Goal: Information Seeking & Learning: Learn about a topic

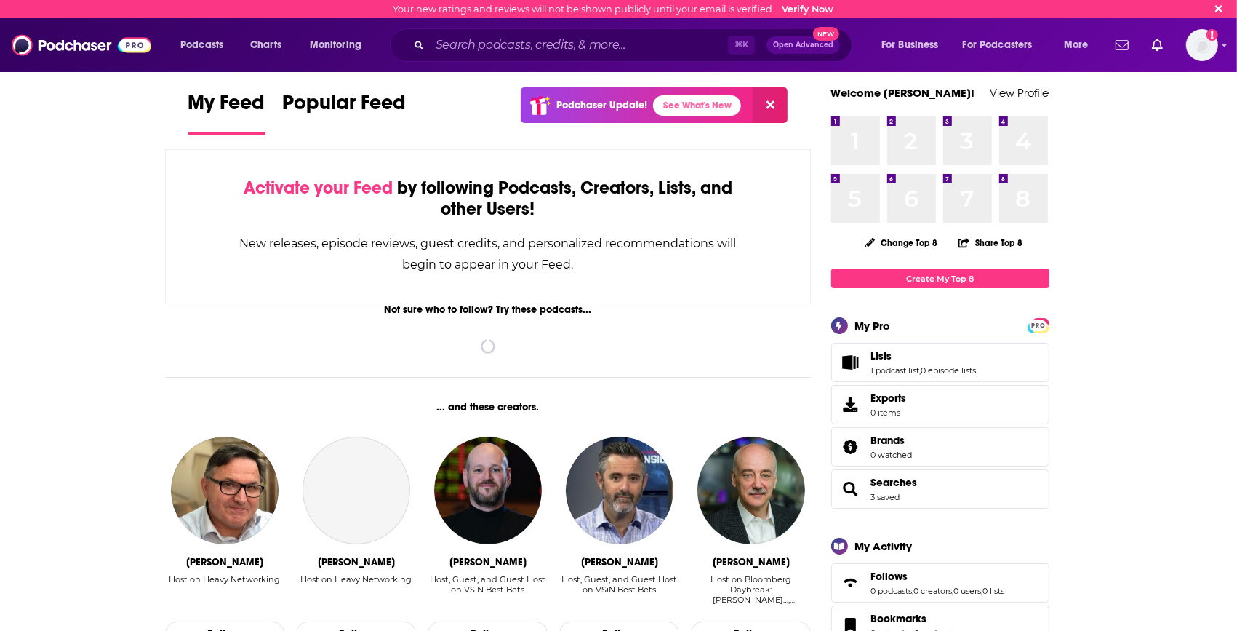
click at [484, 44] on input "Search podcasts, credits, & more..." at bounding box center [579, 44] width 298 height 23
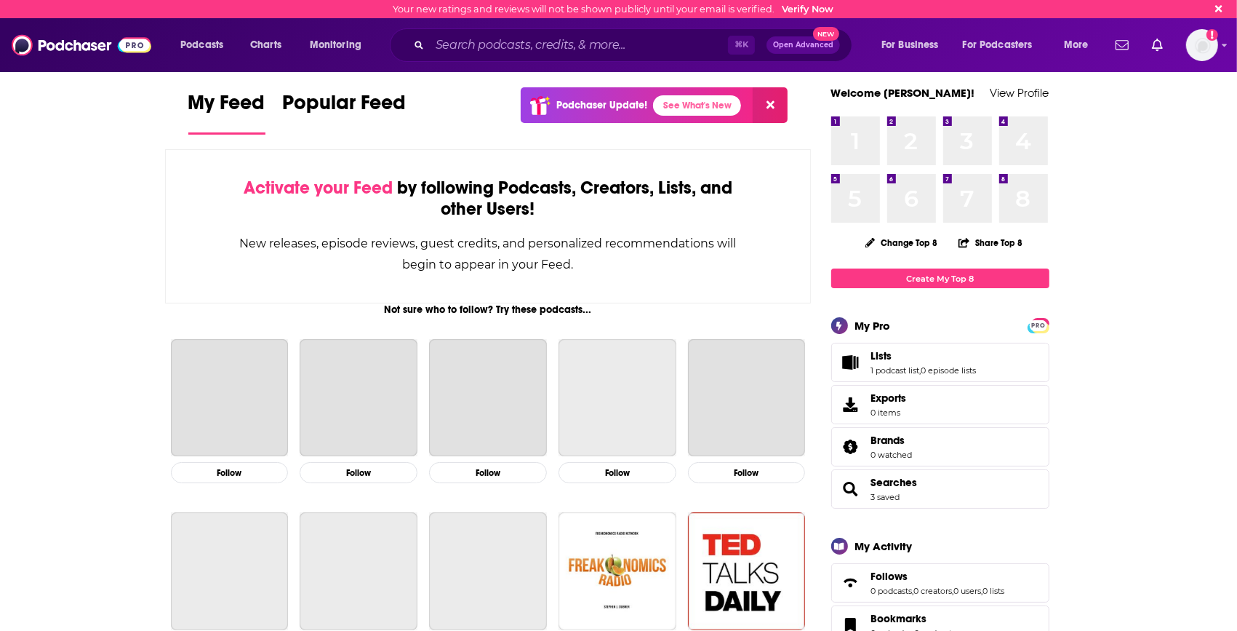
click at [505, 50] on input "Search podcasts, credits, & more..." at bounding box center [579, 44] width 298 height 23
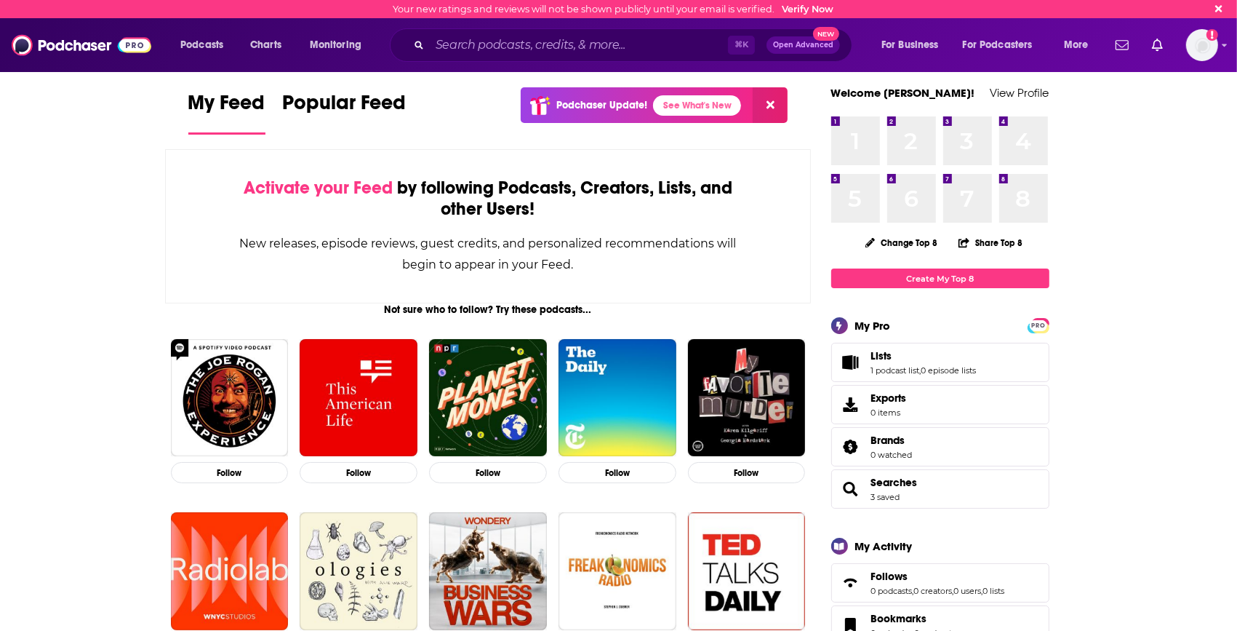
click at [542, 46] on input "Search podcasts, credits, & more..." at bounding box center [579, 44] width 298 height 23
click at [616, 37] on input "Search podcasts, credits, & more..." at bounding box center [579, 44] width 298 height 23
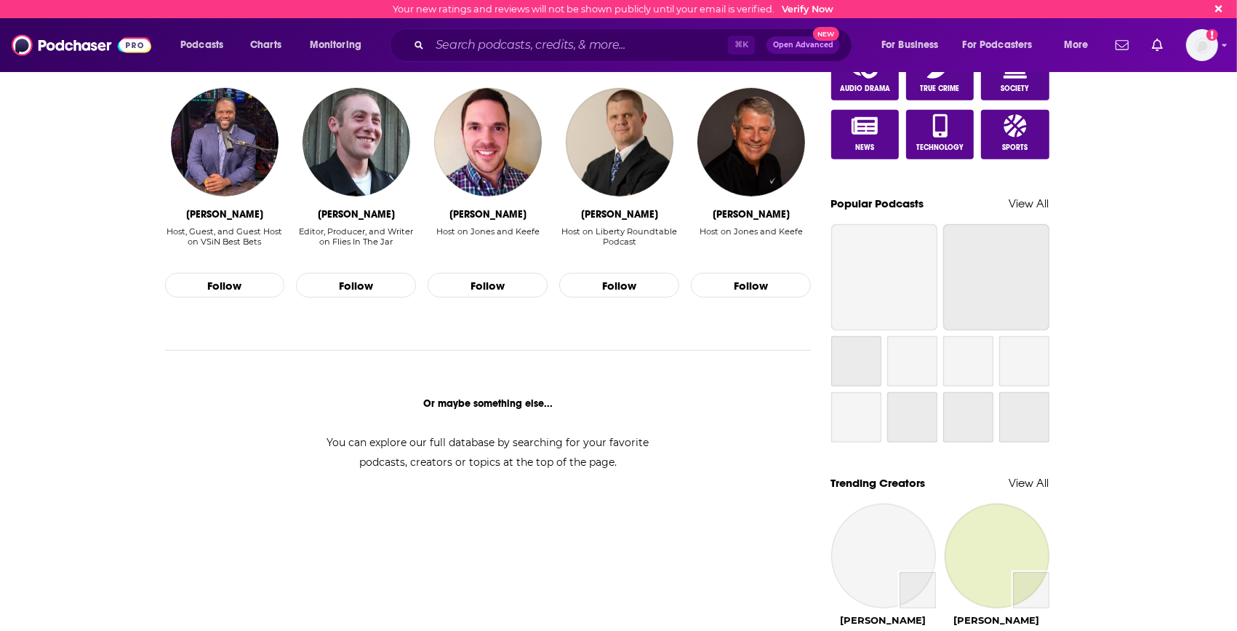
scroll to position [238, 0]
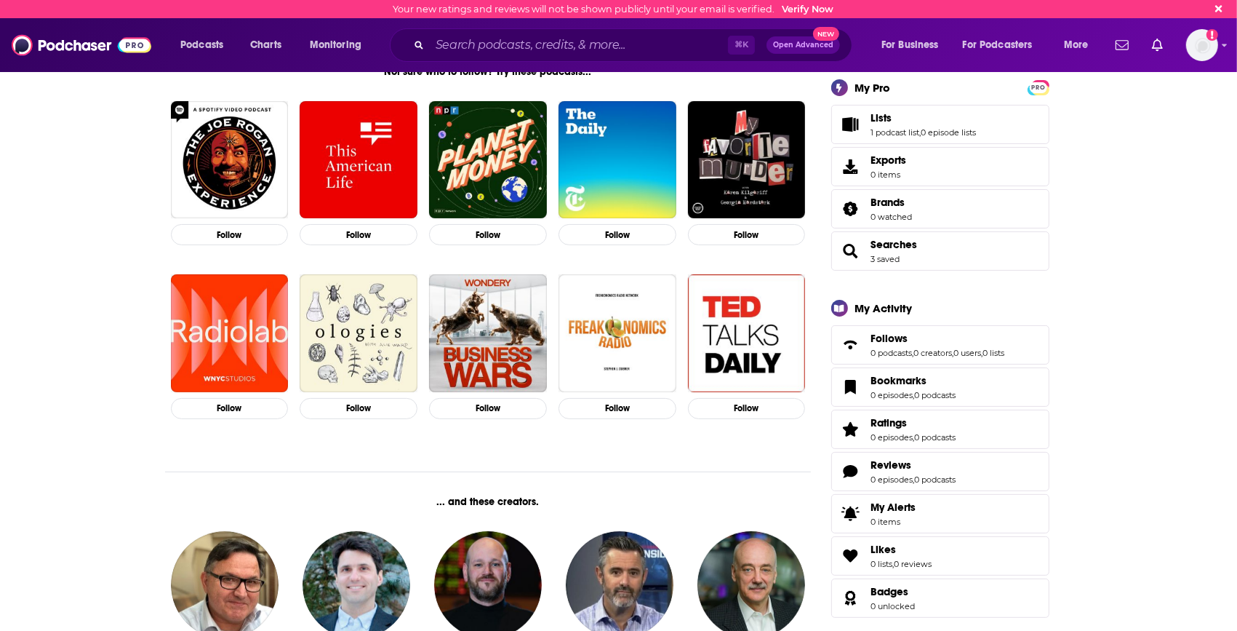
click at [522, 39] on input "Search podcasts, credits, & more..." at bounding box center [579, 44] width 298 height 23
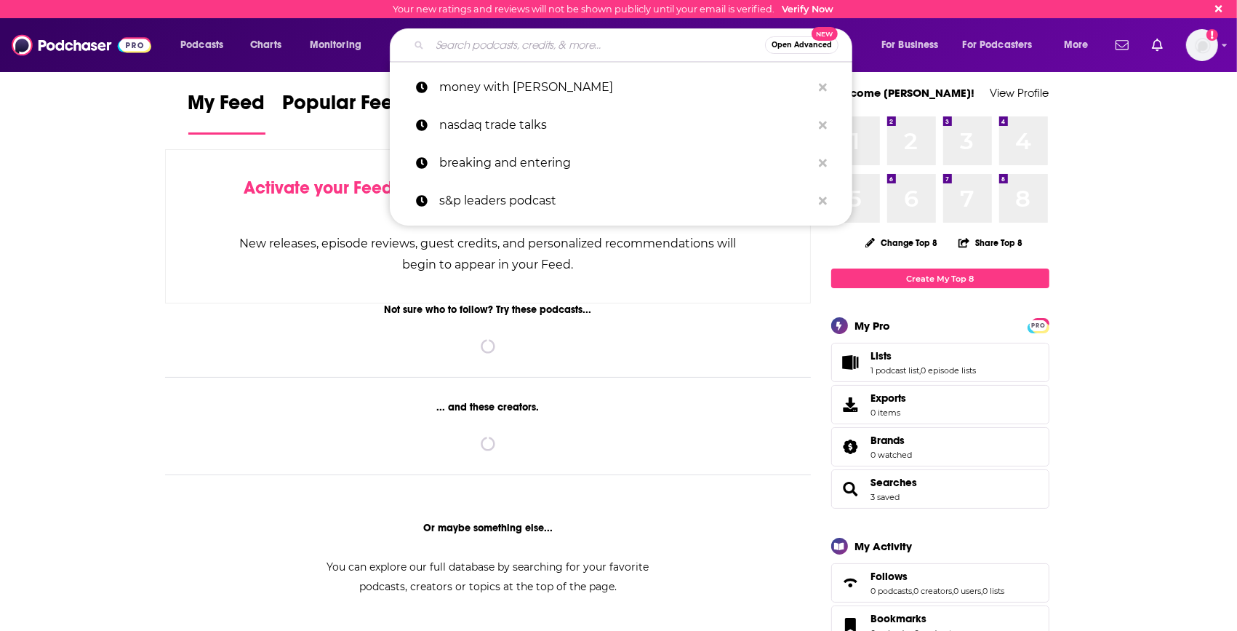
click at [519, 40] on input "Search podcasts, credits, & more..." at bounding box center [597, 44] width 335 height 23
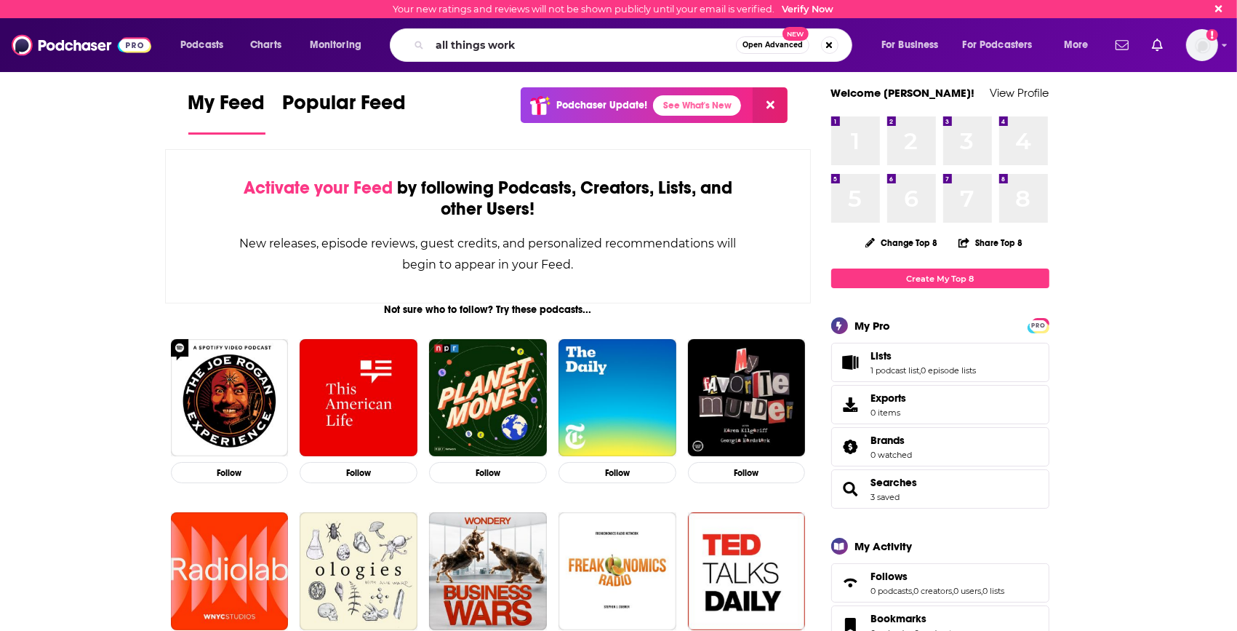
type input "all things work"
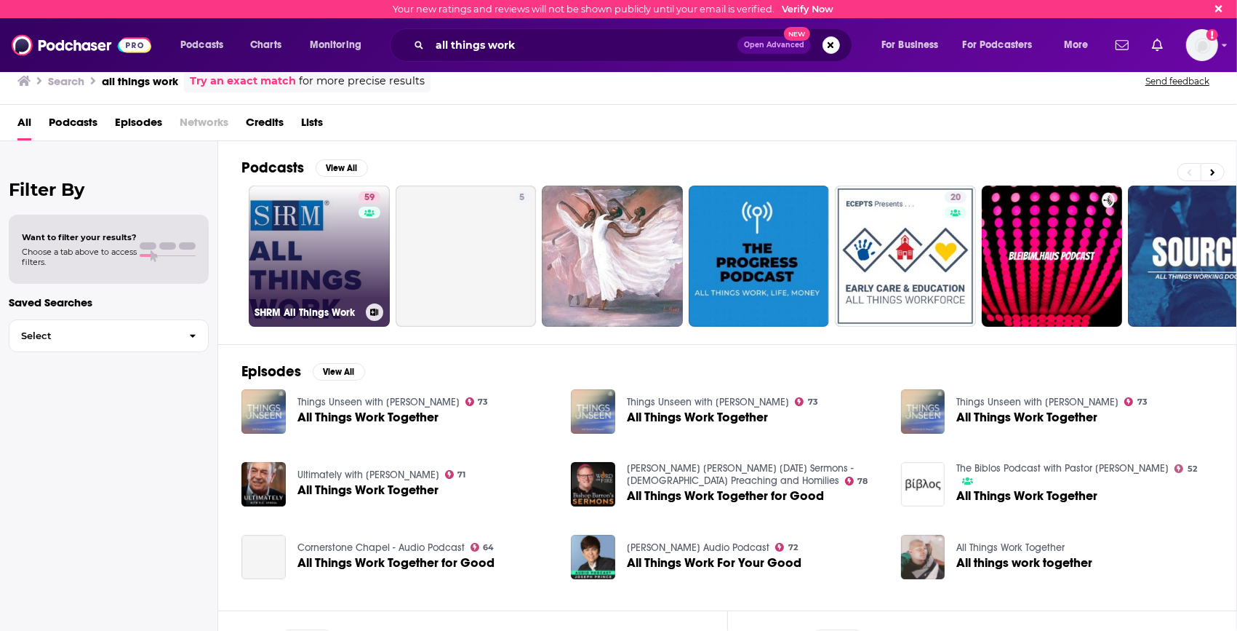
click at [319, 262] on link "59 SHRM All Things Work" at bounding box center [319, 255] width 141 height 141
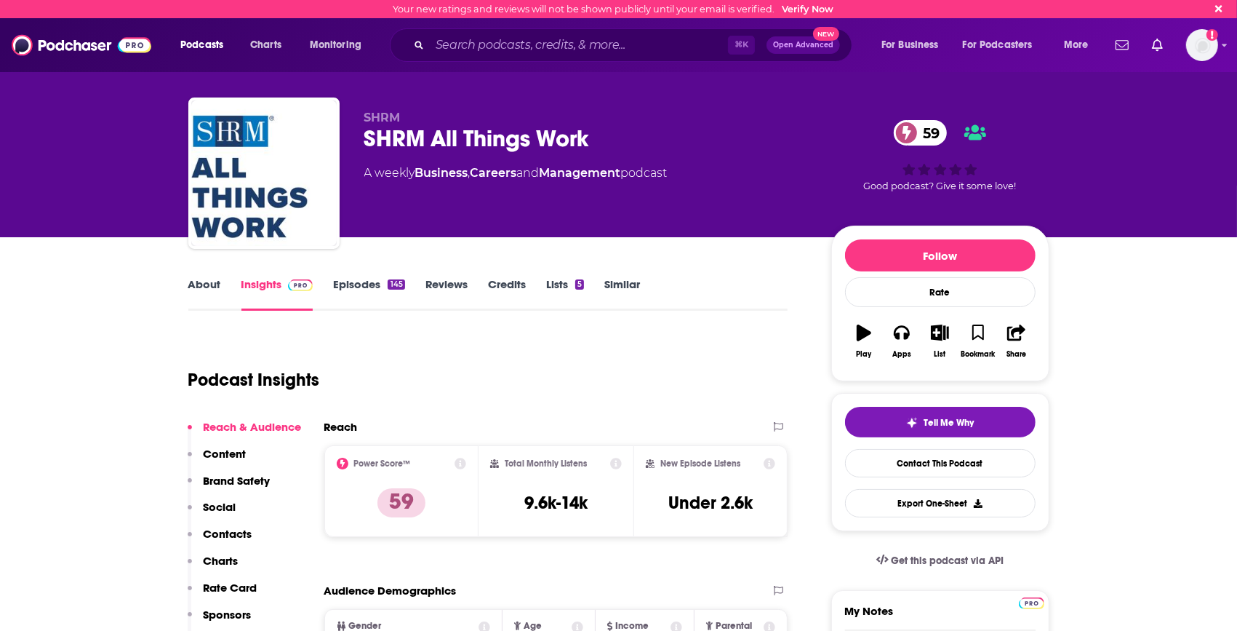
click at [524, 60] on div "⌘ K Open Advanced New" at bounding box center [621, 44] width 463 height 33
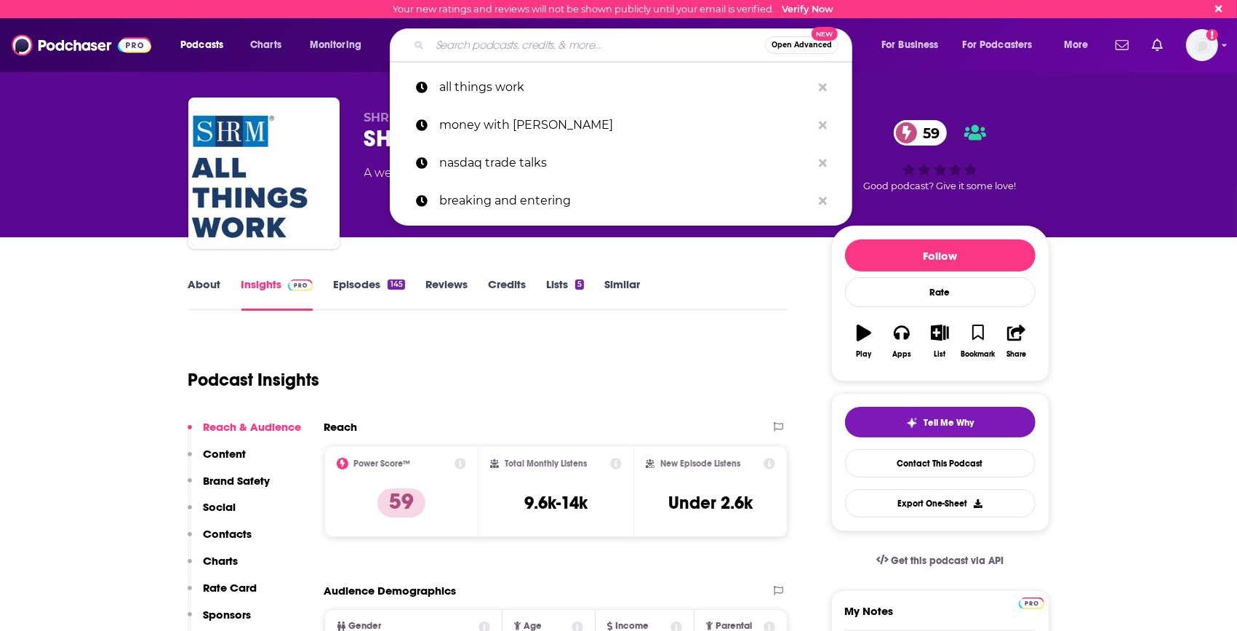
click at [506, 48] on input "Search podcasts, credits, & more..." at bounding box center [597, 44] width 335 height 23
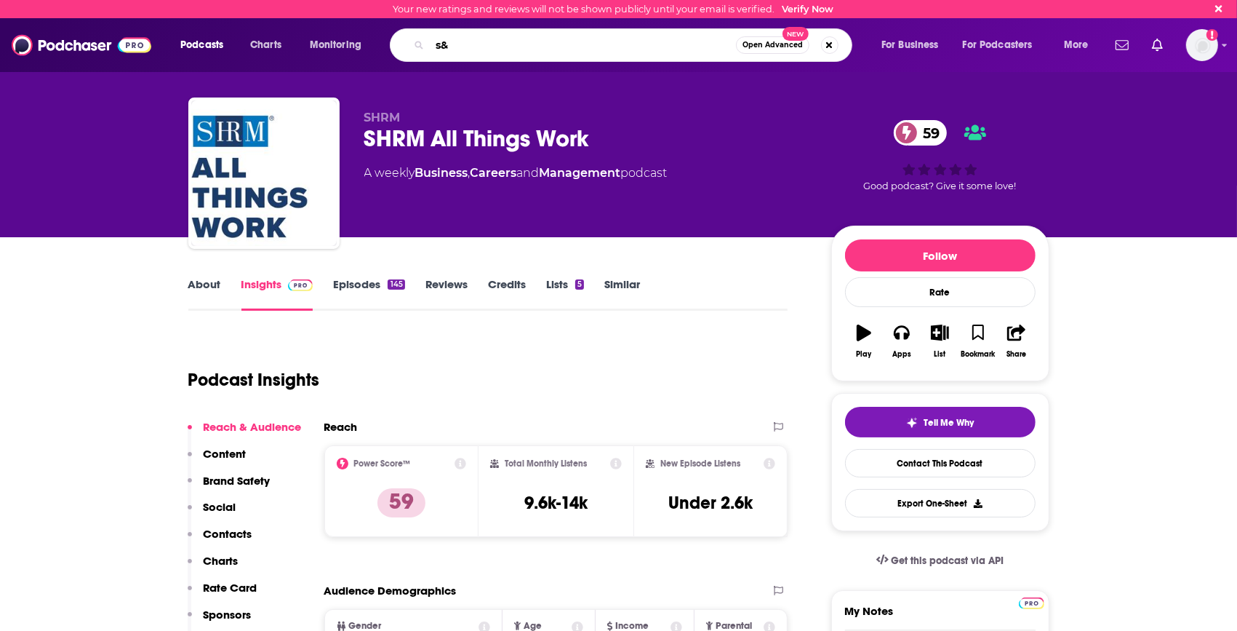
type input "s&p"
